Goal: Obtain resource: Obtain resource

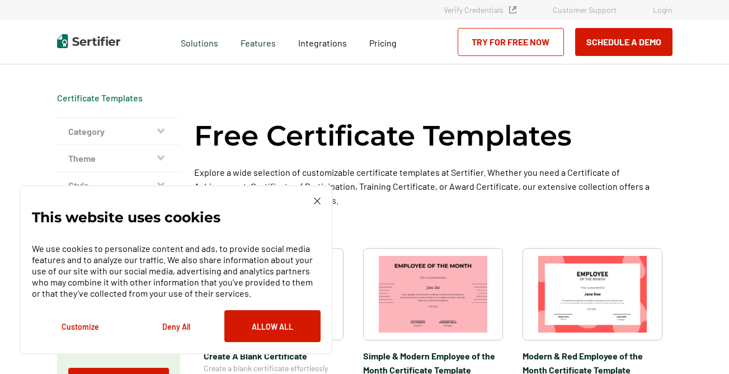
click at [610, 305] on img at bounding box center [592, 294] width 108 height 77
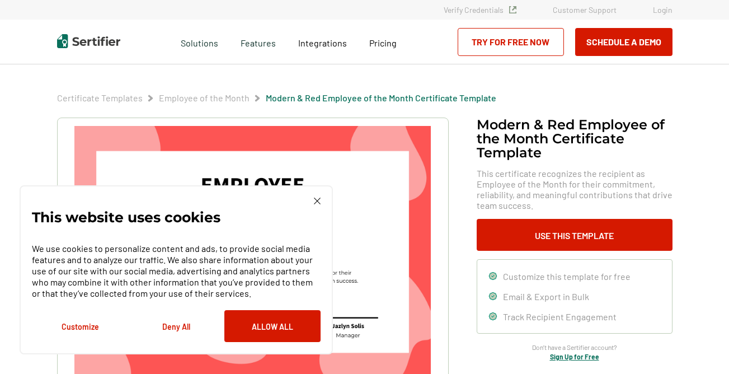
click at [316, 200] on img at bounding box center [317, 200] width 7 height 7
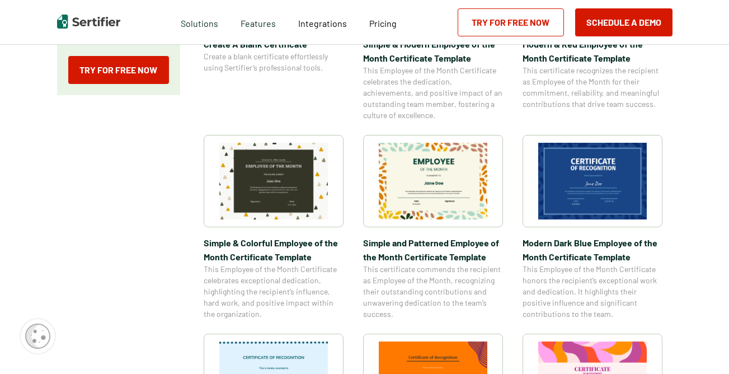
scroll to position [311, 0]
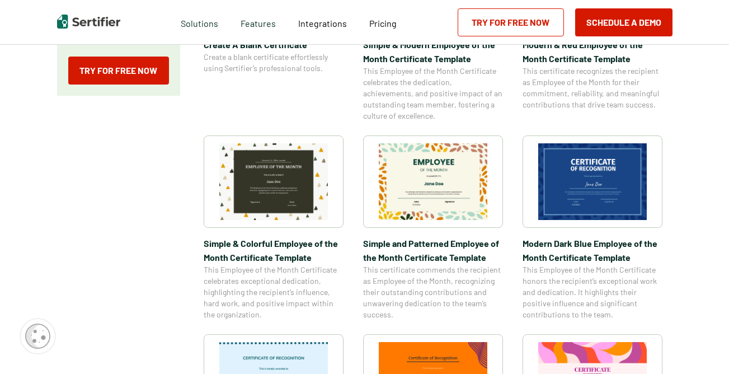
click at [442, 190] on img at bounding box center [433, 181] width 108 height 77
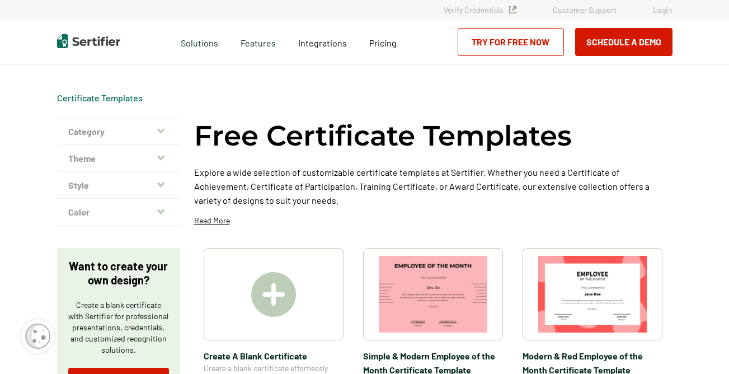
click at [158, 157] on button "Theme" at bounding box center [118, 158] width 123 height 27
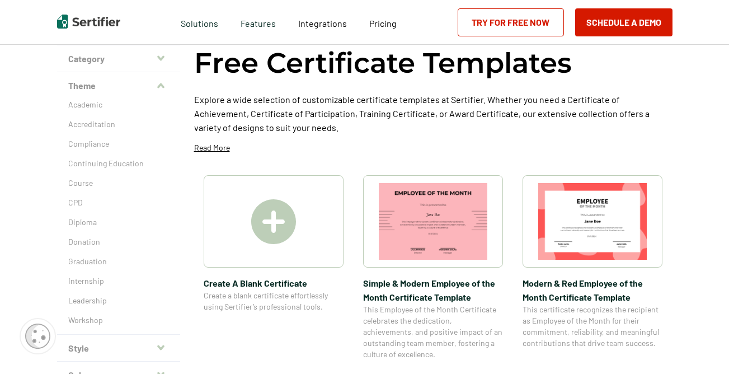
scroll to position [73, 0]
click at [126, 163] on p "Continuing Education" at bounding box center [118, 162] width 101 height 11
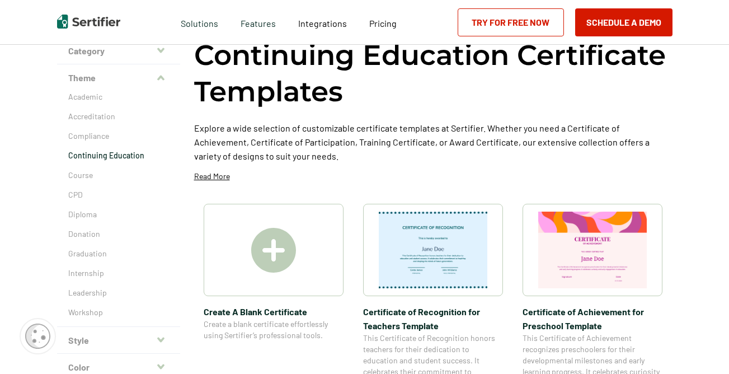
scroll to position [83, 0]
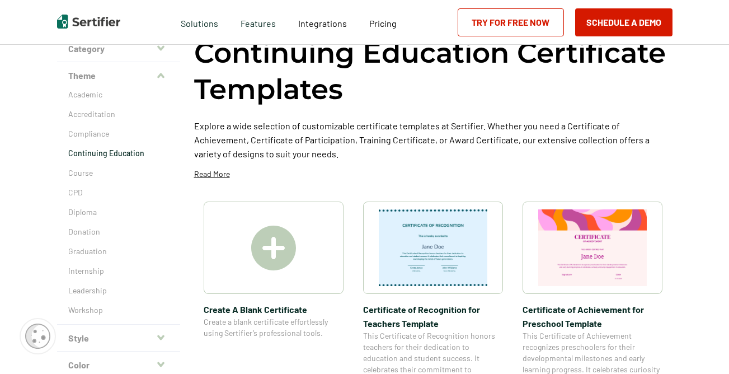
click at [434, 315] on span "Certificate of Recognition for Teachers Template" at bounding box center [433, 316] width 140 height 28
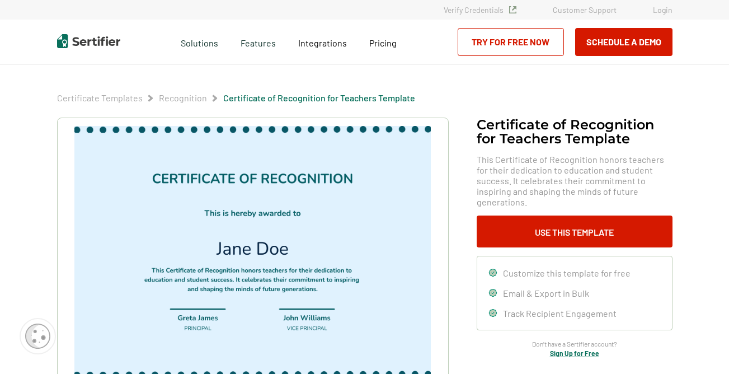
click at [354, 177] on img at bounding box center [252, 252] width 356 height 252
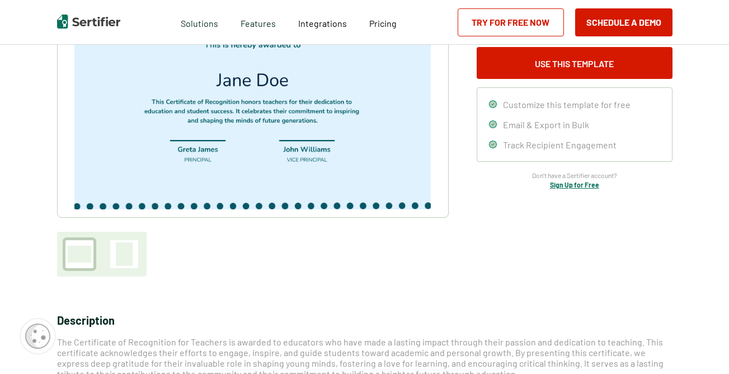
scroll to position [169, 0]
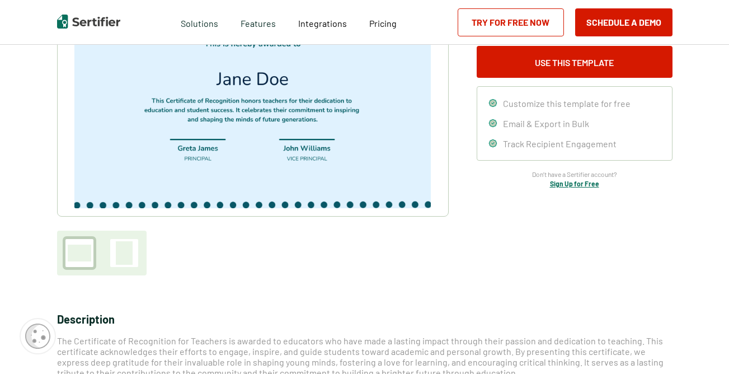
click at [525, 23] on link "Try for Free Now" at bounding box center [510, 22] width 106 height 28
